Goal: Use online tool/utility: Use online tool/utility

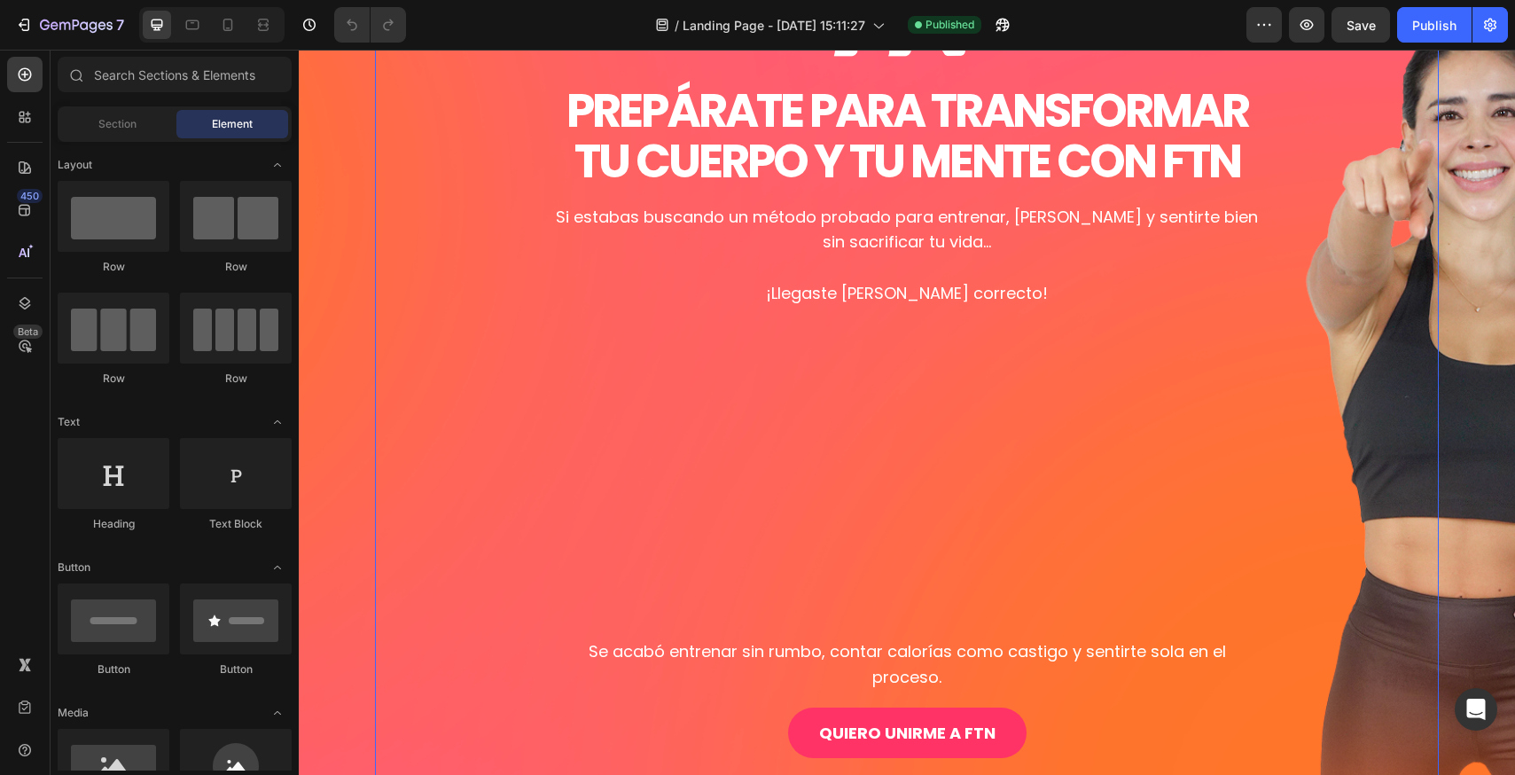
scroll to position [266, 0]
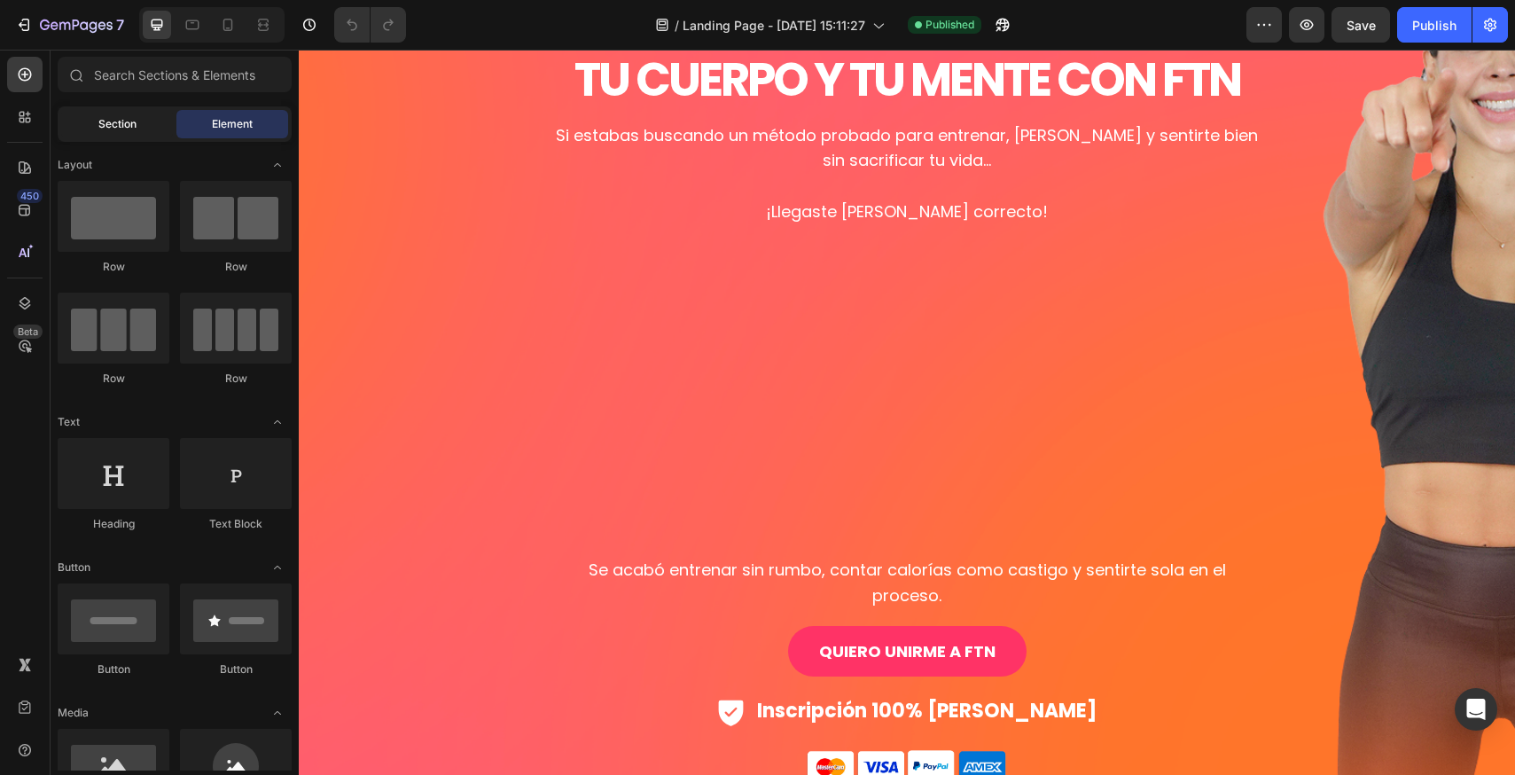
click at [117, 121] on span "Section" at bounding box center [117, 124] width 38 height 16
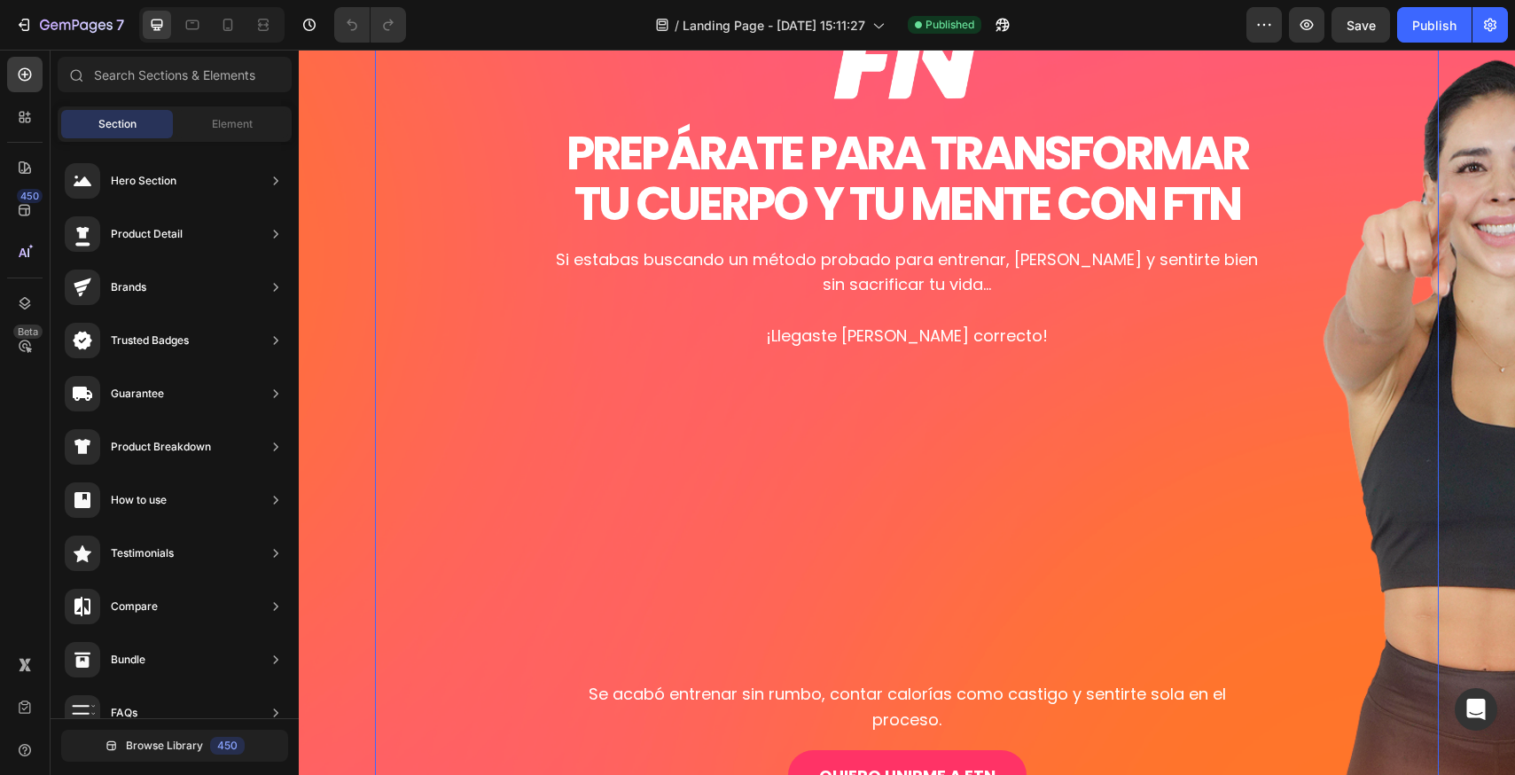
scroll to position [89, 0]
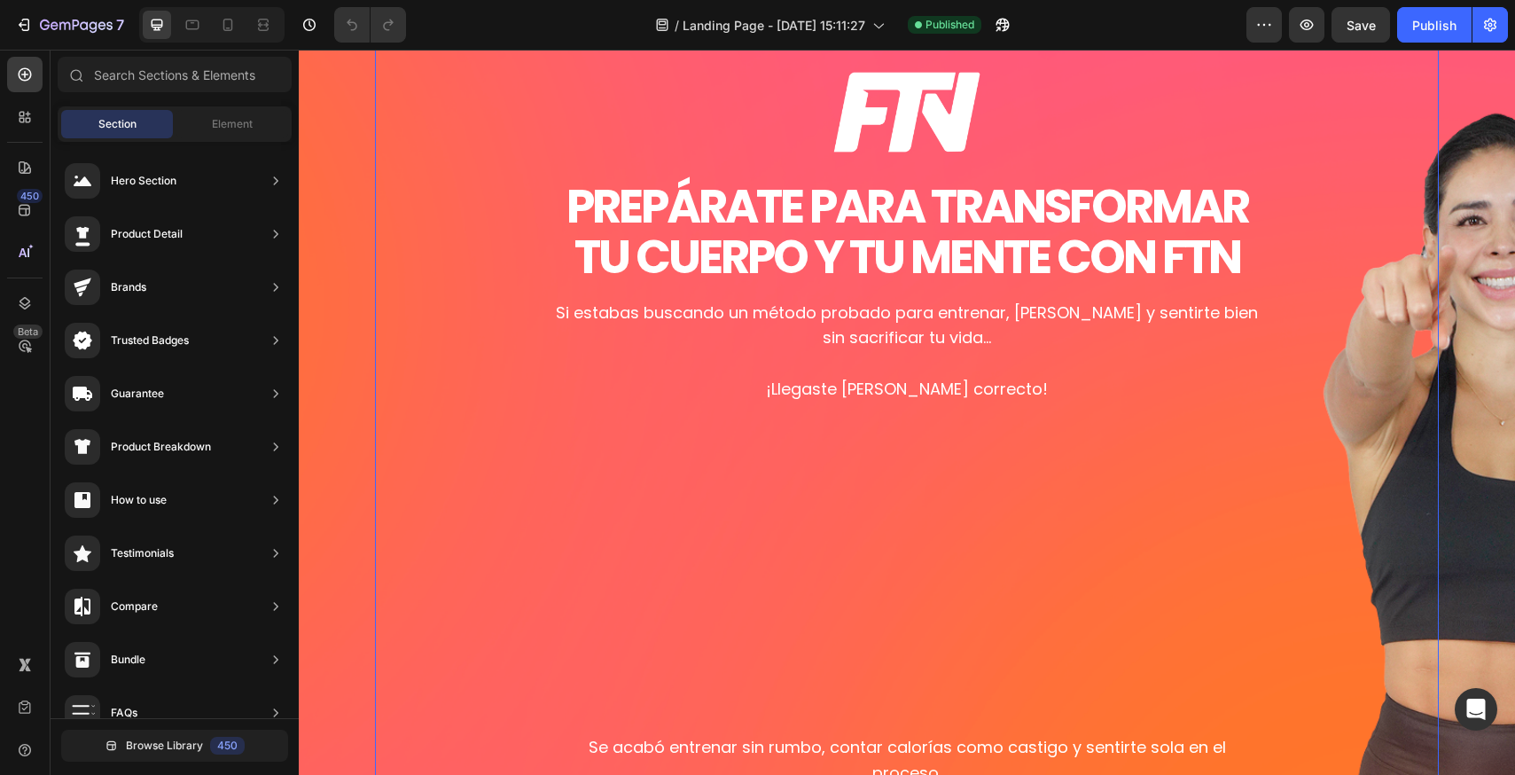
click at [868, 214] on h1 "PREPÁRATE PARA TRANSFORMAR TU CUERPO Y TU MENTE CON FTN" at bounding box center [906, 231] width 709 height 101
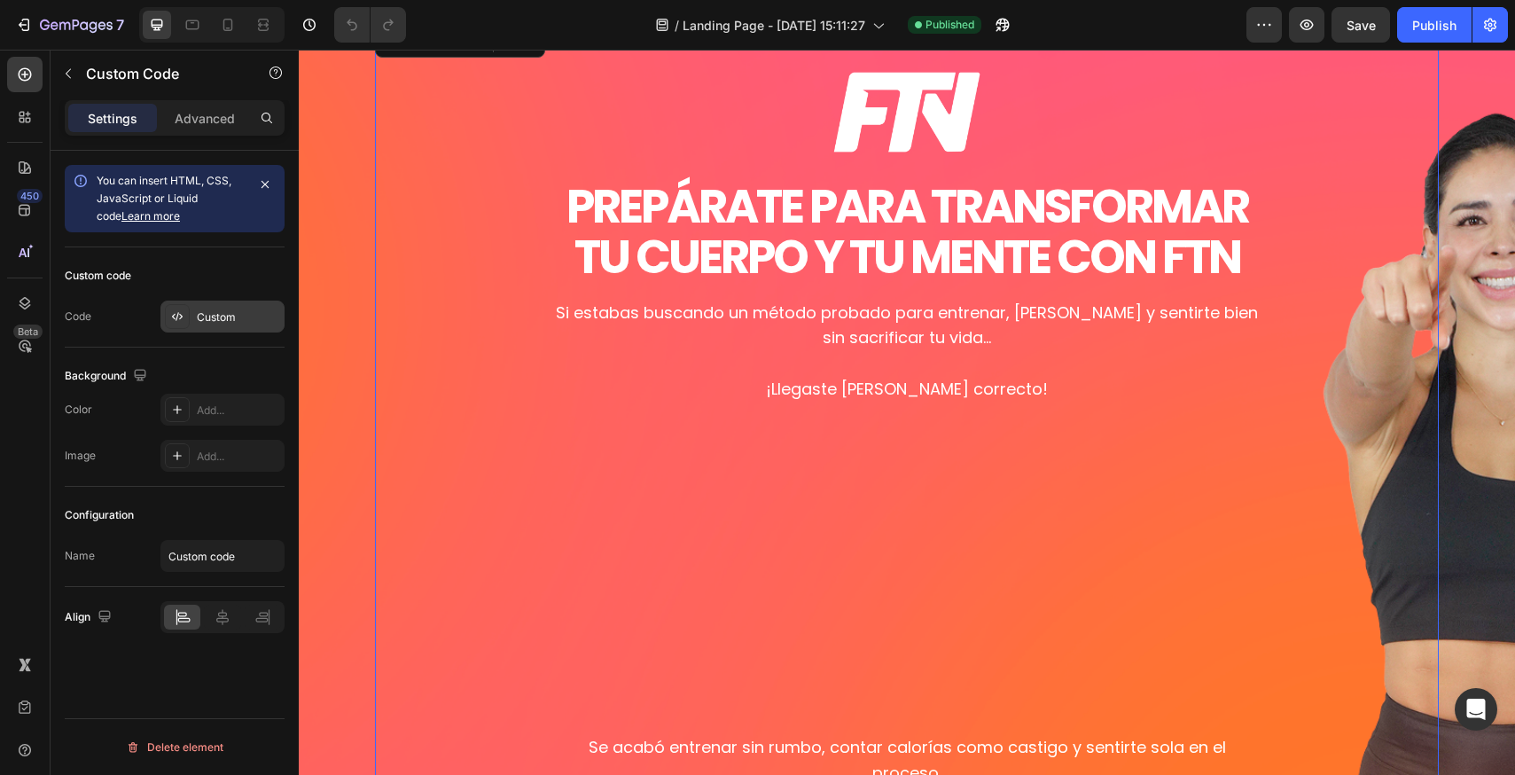
click at [204, 316] on div "Custom" at bounding box center [238, 317] width 83 height 16
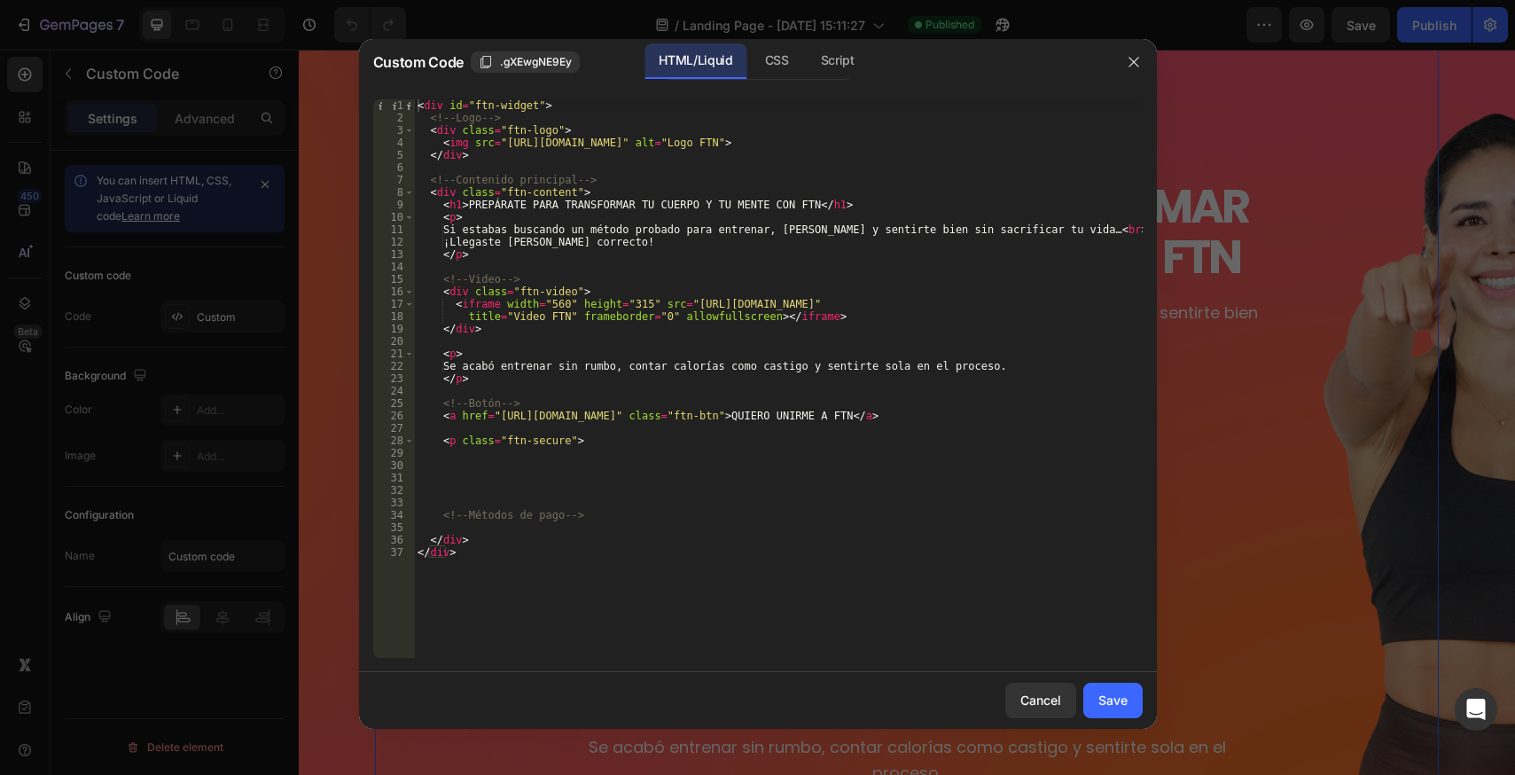
click at [708, 300] on div "< div id = "ftn-widget" > <!-- Logo --> < div class = "ftn-logo" > < img src = …" at bounding box center [778, 390] width 729 height 583
click at [464, 306] on div "< div id = "ftn-widget" > <!-- Logo --> < div class = "ftn-logo" > < img src = …" at bounding box center [778, 378] width 729 height 558
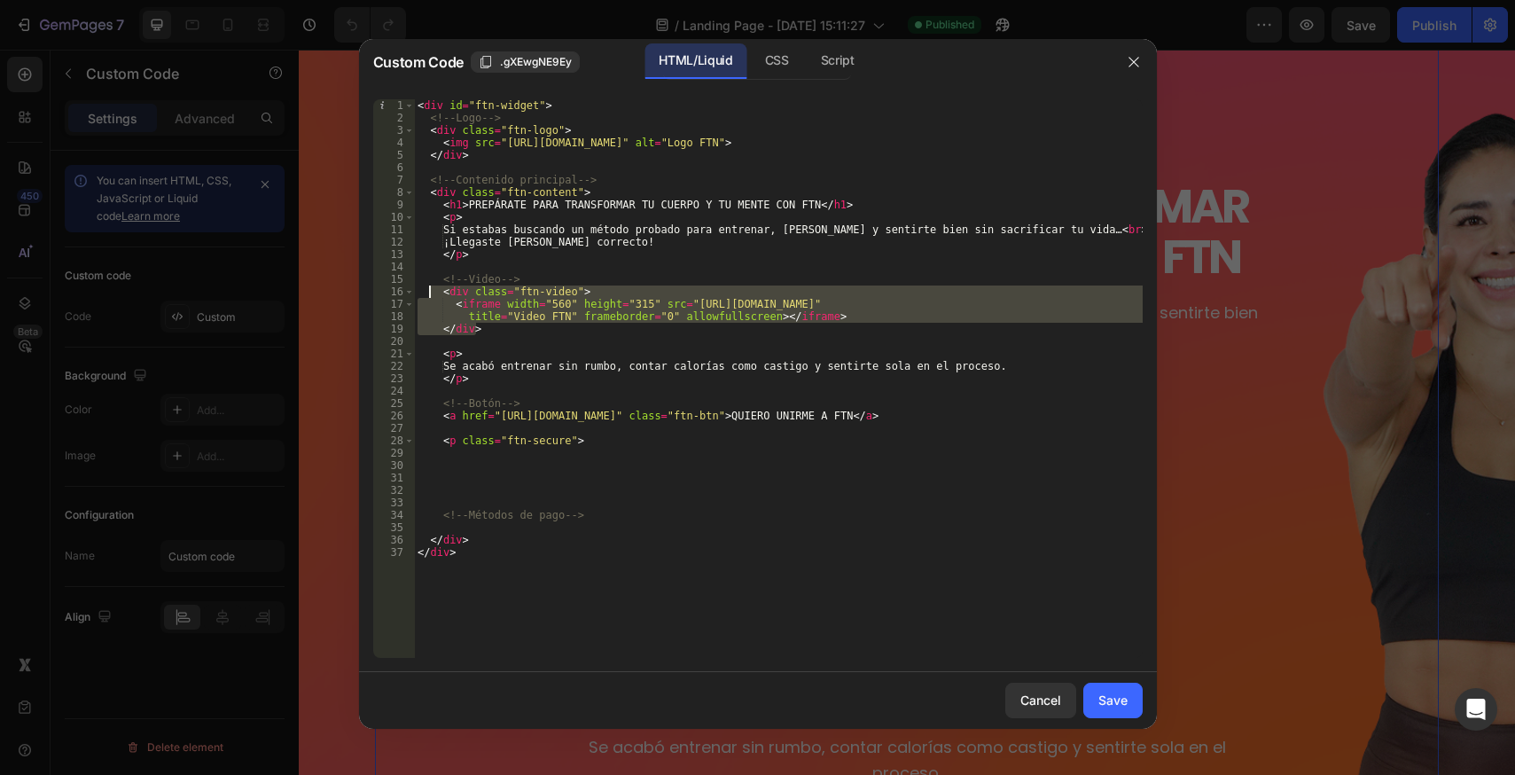
drag, startPoint x: 474, startPoint y: 327, endPoint x: 431, endPoint y: 292, distance: 56.1
click at [431, 292] on div "< div id = "ftn-widget" > <!-- Logo --> < div class = "ftn-logo" > < img src = …" at bounding box center [778, 390] width 729 height 583
click at [659, 280] on div "< div id = "ftn-widget" > <!-- Logo --> < div class = "ftn-logo" > < img src = …" at bounding box center [778, 390] width 729 height 583
type textarea "</div> </div>"
